Goal: Task Accomplishment & Management: Complete application form

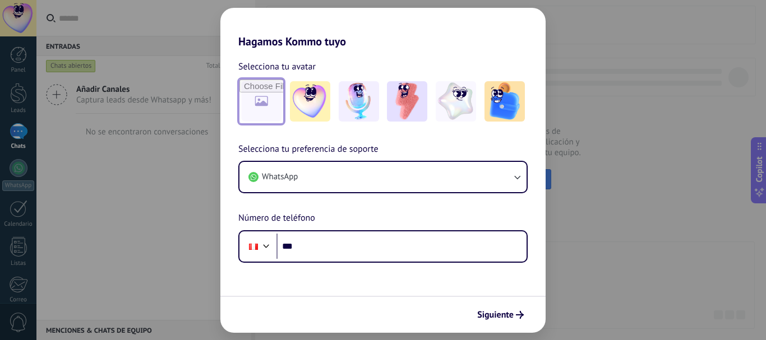
click at [283, 100] on input "file" at bounding box center [262, 102] width 44 height 44
type input "**********"
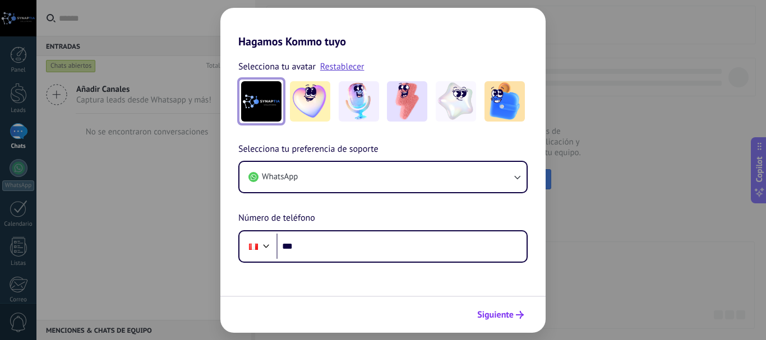
click at [480, 311] on span "Siguiente" at bounding box center [495, 315] width 36 height 8
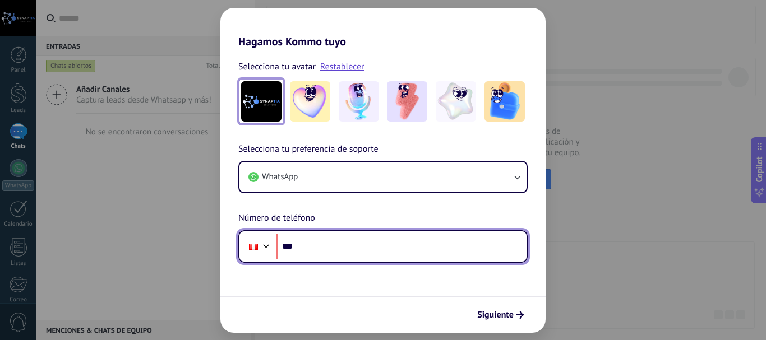
click at [331, 246] on input "***" at bounding box center [402, 247] width 250 height 26
type input "**********"
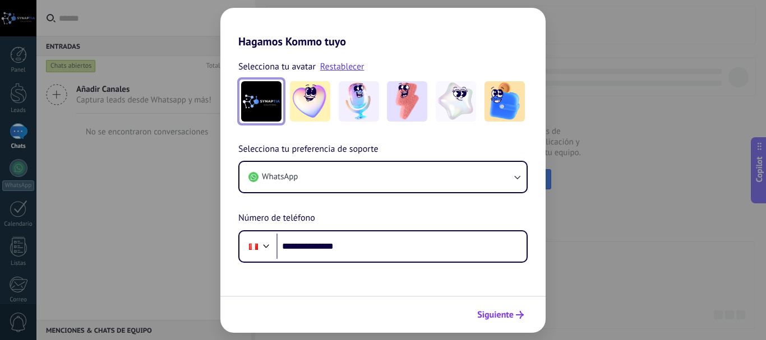
click at [517, 316] on icon "submit" at bounding box center [520, 315] width 8 height 8
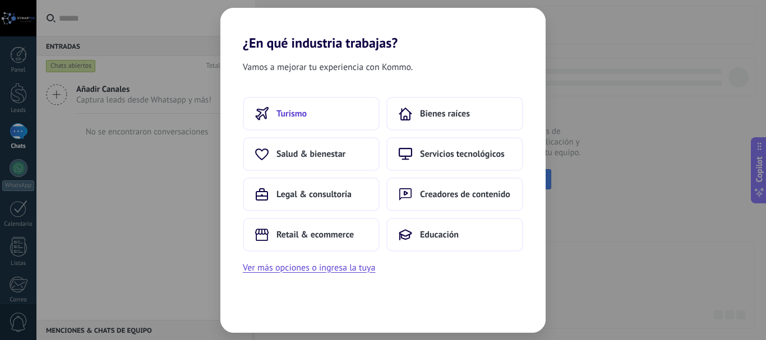
click at [326, 121] on button "Turismo" at bounding box center [311, 114] width 137 height 34
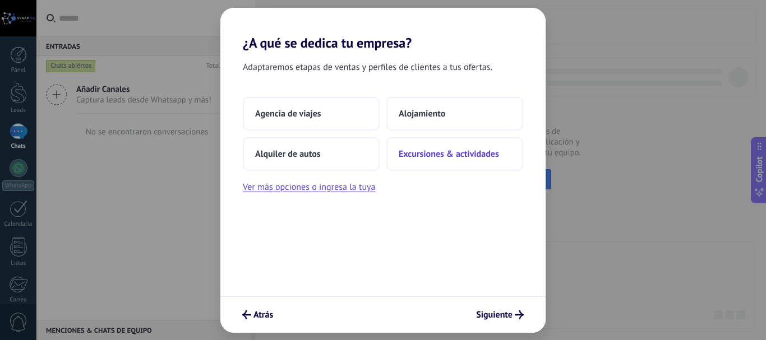
click at [483, 153] on span "Excursiones & actividades" at bounding box center [449, 154] width 100 height 11
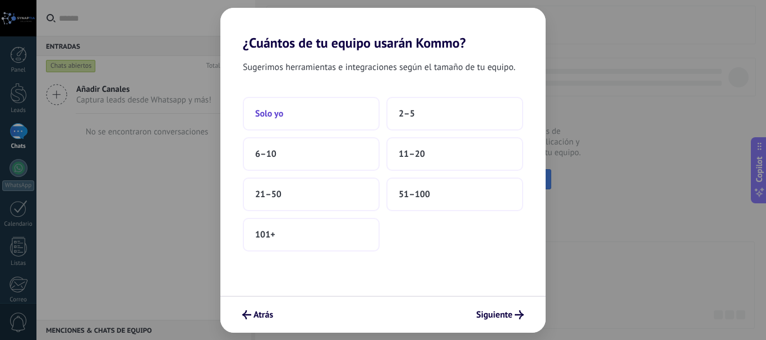
click at [328, 120] on button "Solo yo" at bounding box center [311, 114] width 137 height 34
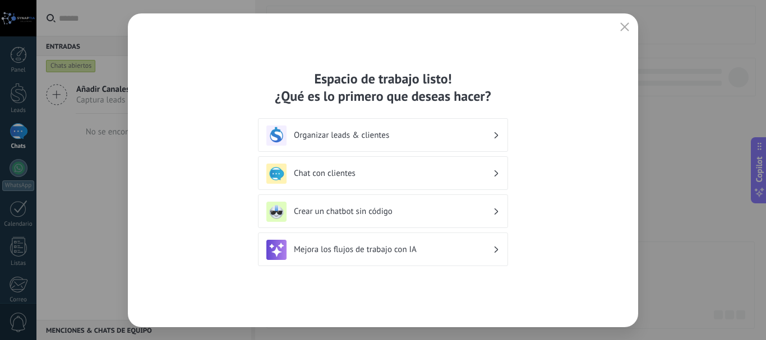
click at [428, 215] on h3 "Crear un chatbot sin código" at bounding box center [393, 211] width 199 height 11
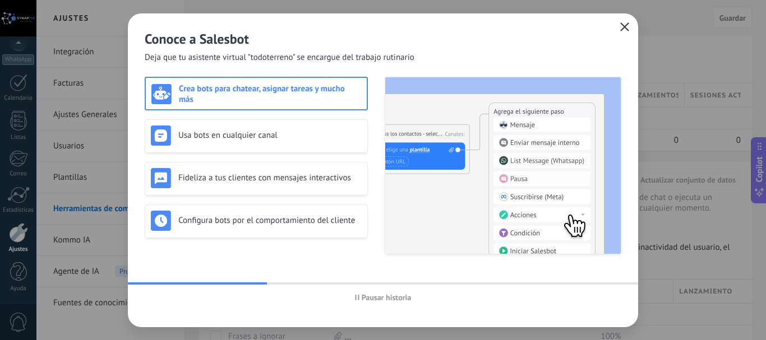
click at [623, 33] on button "button" at bounding box center [625, 28] width 15 height 16
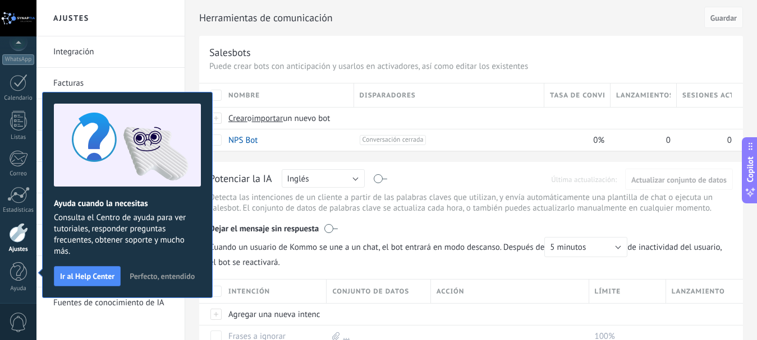
click at [163, 274] on span "Perfecto, entendido" at bounding box center [162, 277] width 65 height 8
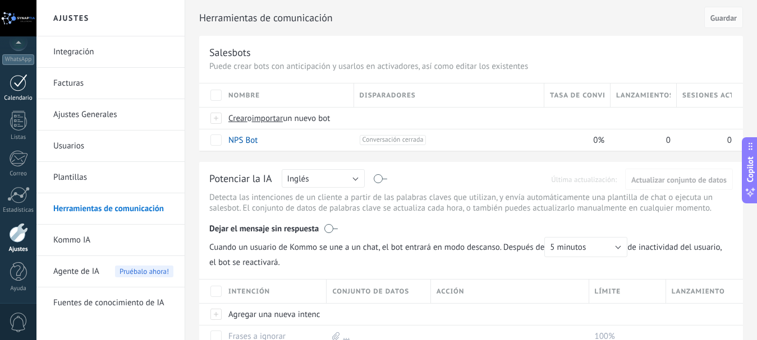
click at [20, 85] on div at bounding box center [19, 82] width 18 height 17
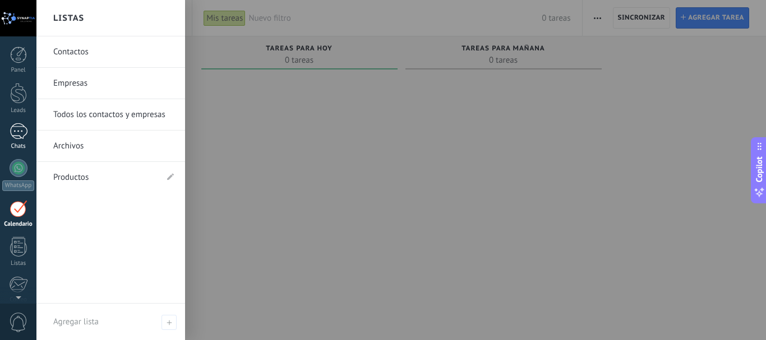
click at [23, 135] on div at bounding box center [19, 131] width 18 height 16
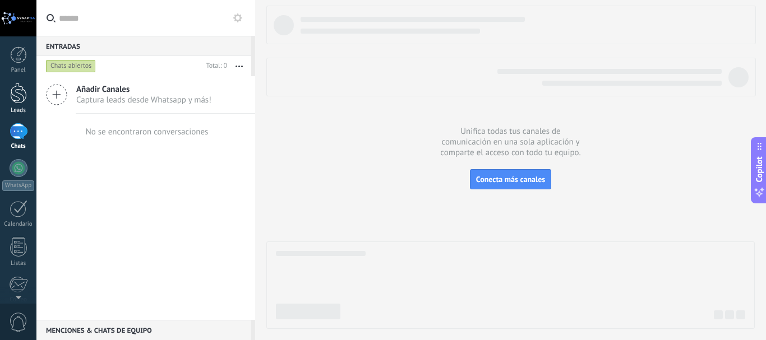
click at [21, 90] on div at bounding box center [18, 93] width 17 height 21
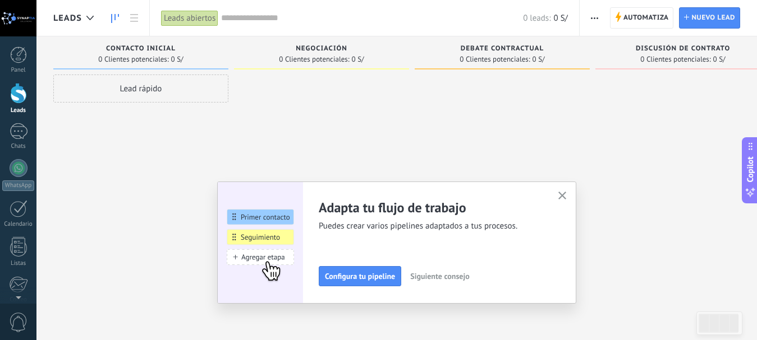
click at [567, 195] on icon "button" at bounding box center [562, 196] width 8 height 8
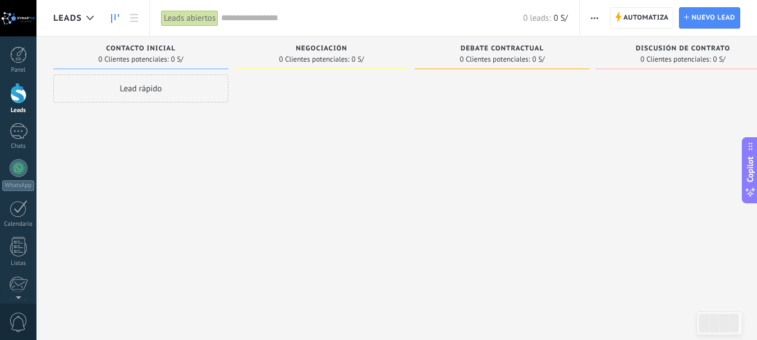
drag, startPoint x: 265, startPoint y: 59, endPoint x: 551, endPoint y: 49, distance: 286.8
click at [552, 49] on div "Leads Entrantes Solicitudes: [PHONE_NUMBER] Contacto inicial 0 Clientes potenci…" at bounding box center [420, 152] width 734 height 232
drag, startPoint x: 445, startPoint y: 54, endPoint x: 412, endPoint y: 54, distance: 33.1
click at [412, 54] on div "Leads Entrantes Solicitudes: [PHONE_NUMBER] Contacto inicial 0 Clientes potenci…" at bounding box center [420, 152] width 734 height 232
drag, startPoint x: 179, startPoint y: 87, endPoint x: 332, endPoint y: 85, distance: 152.6
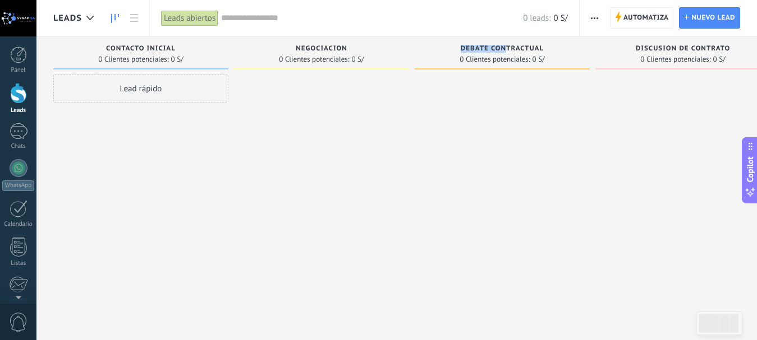
click at [332, 85] on div "Leads Entrantes Solicitudes: [PHONE_NUMBER] Contacto inicial 0 Clientes potenci…" at bounding box center [420, 152] width 734 height 232
